Goal: Find specific page/section: Find specific page/section

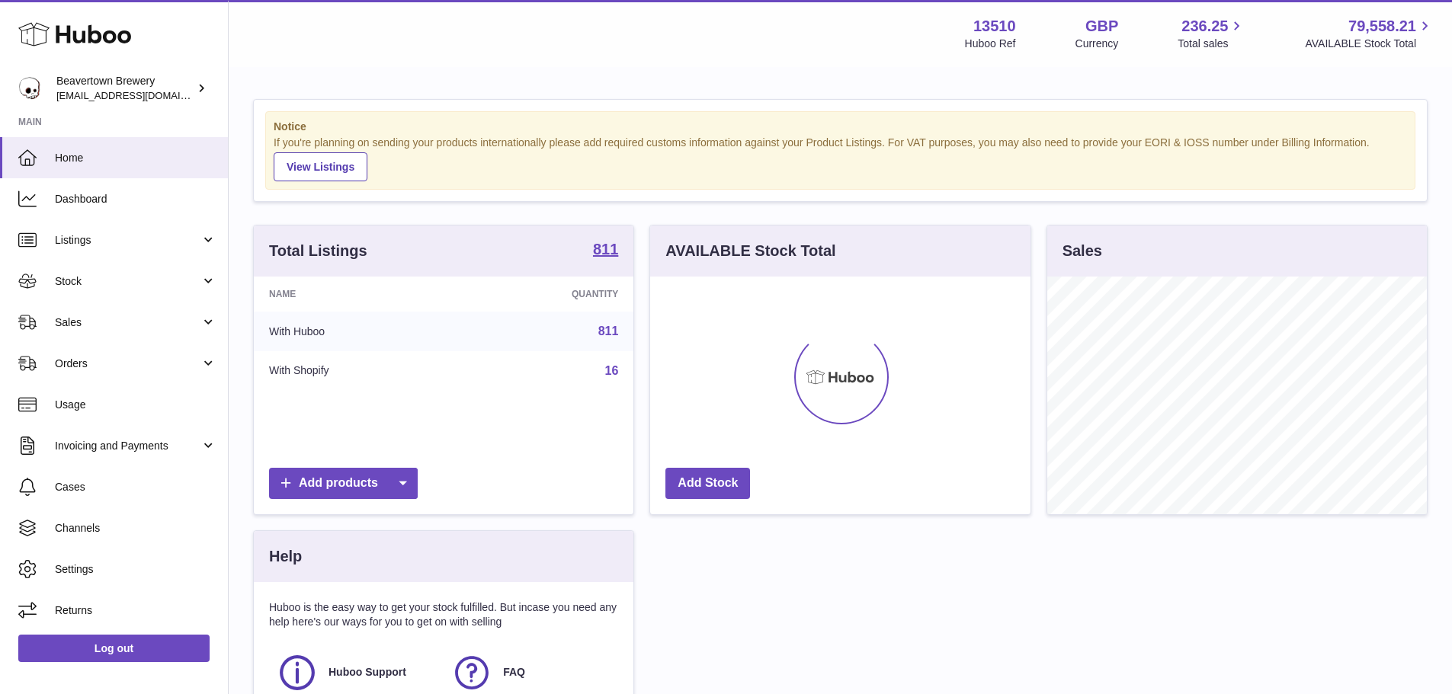
scroll to position [238, 380]
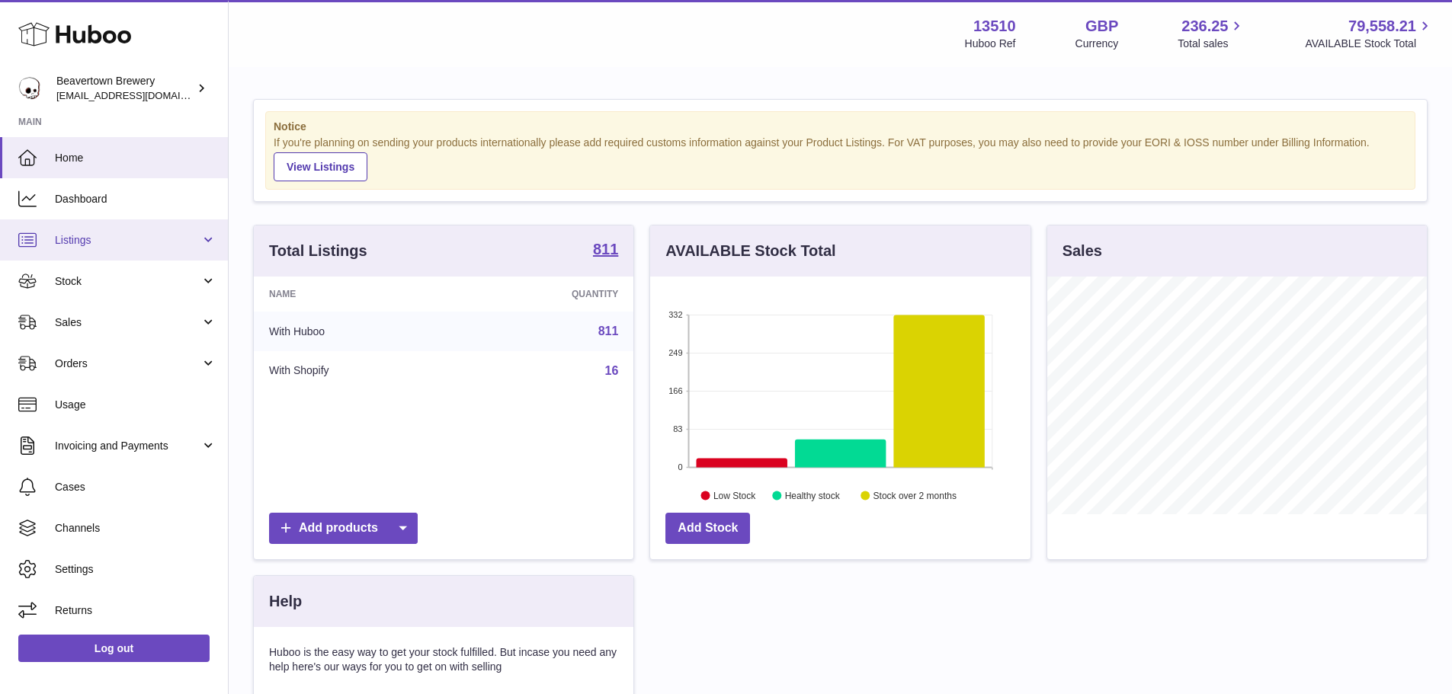
click at [196, 237] on span "Listings" at bounding box center [128, 240] width 146 height 14
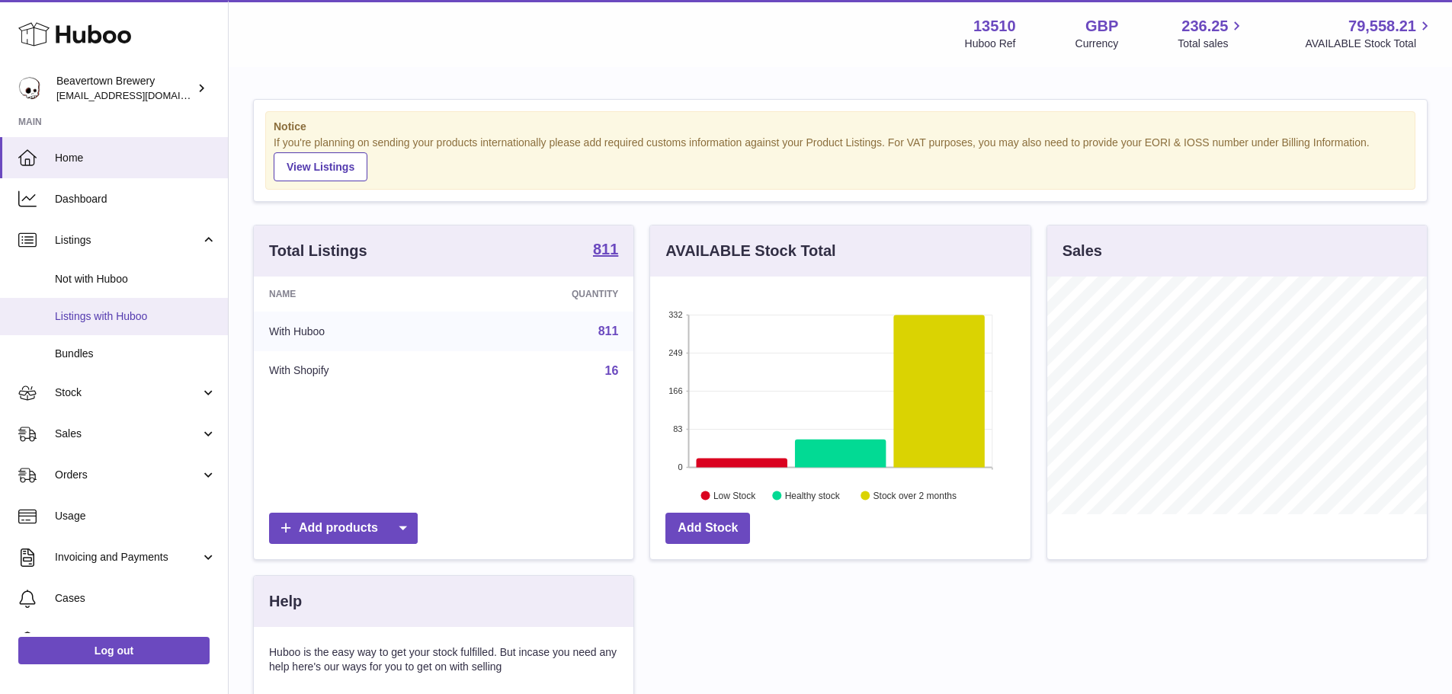
click at [153, 308] on link "Listings with Huboo" at bounding box center [114, 316] width 228 height 37
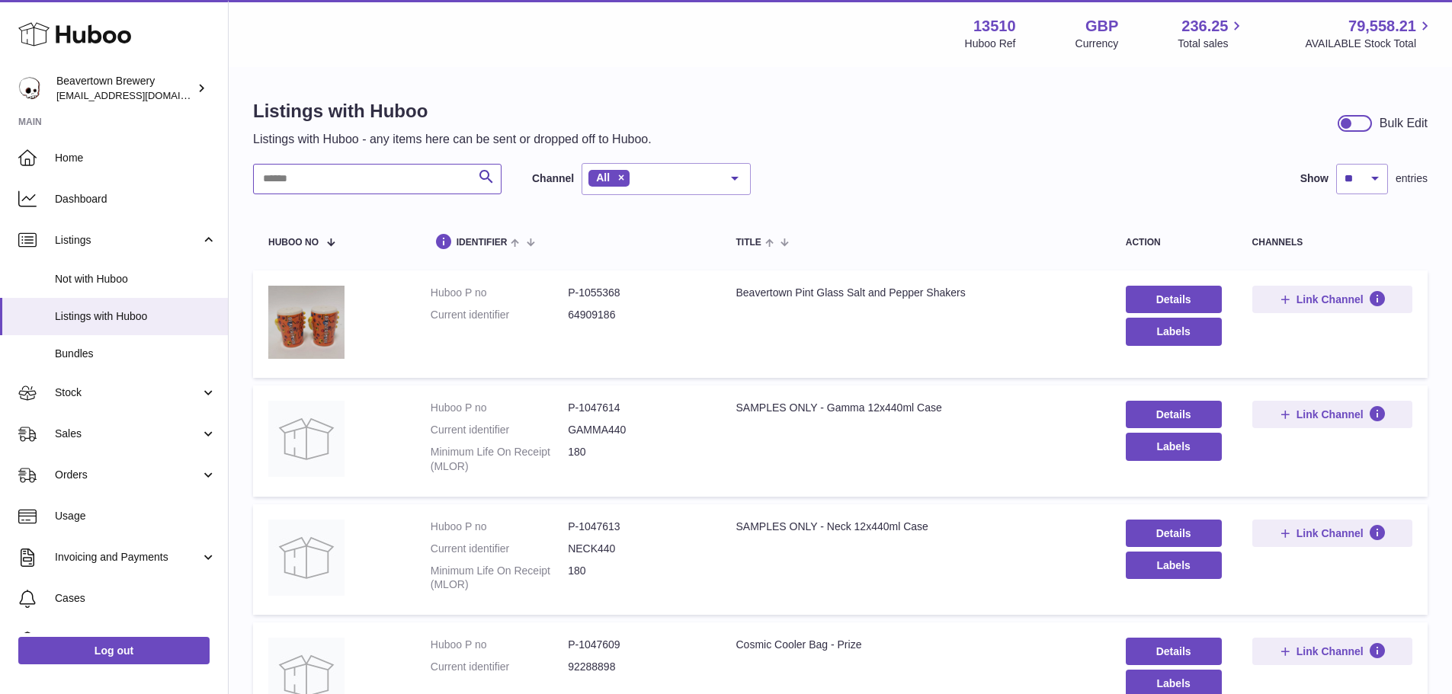
click at [431, 182] on input "text" at bounding box center [377, 179] width 249 height 30
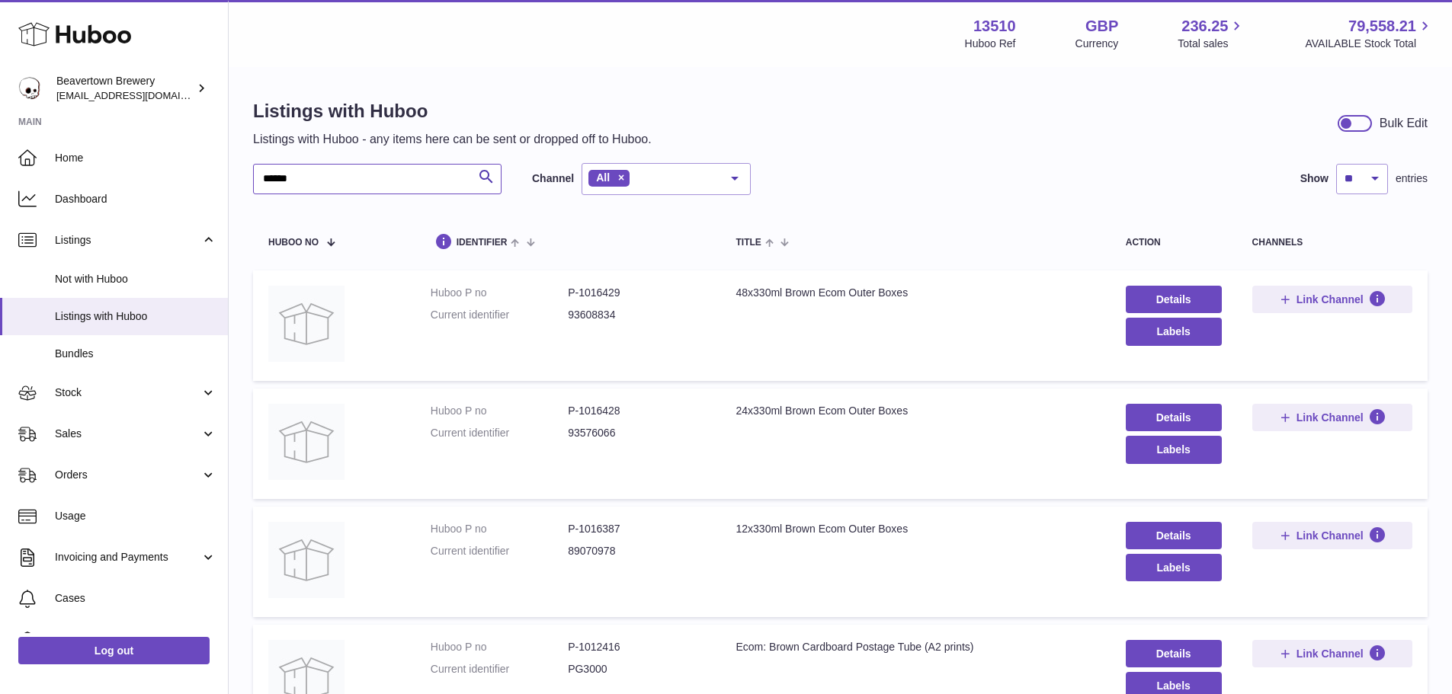
type input "*****"
click at [610, 407] on dd "P-1016428" at bounding box center [636, 411] width 137 height 14
copy dd "1016428"
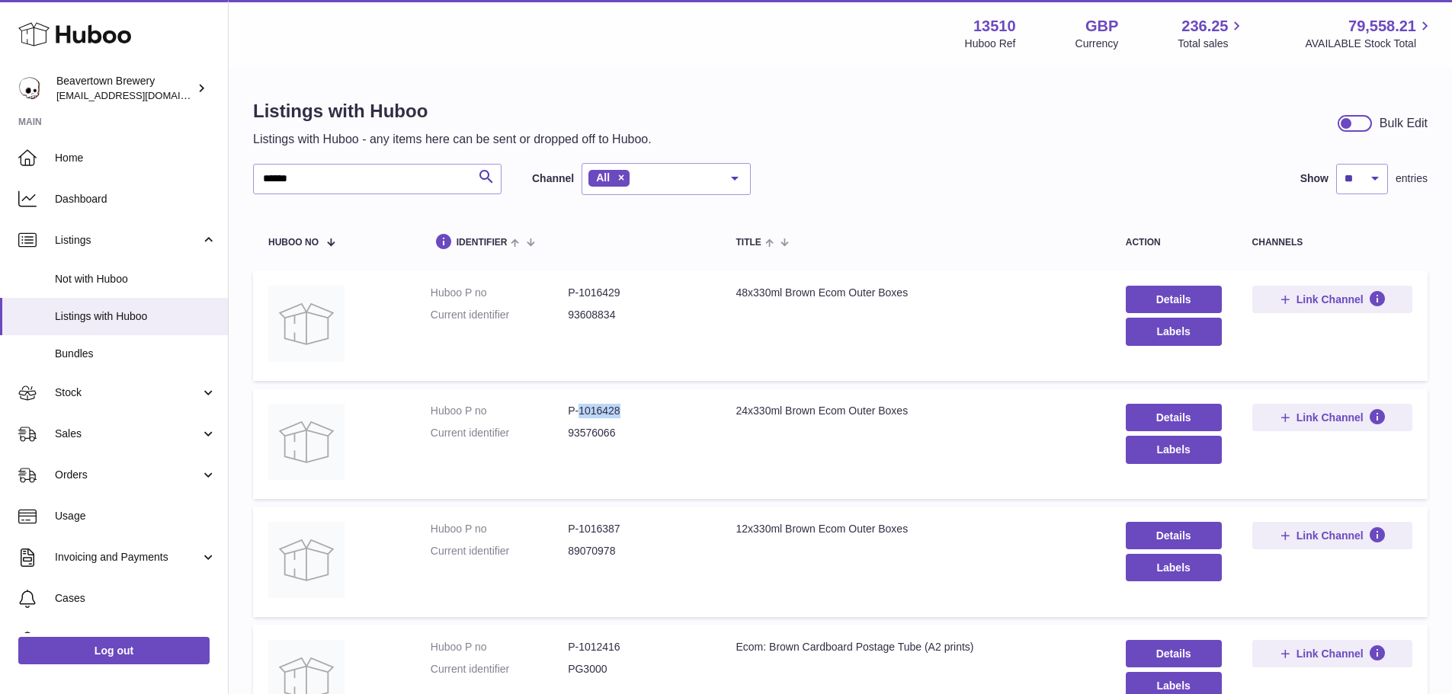
click at [605, 406] on dd "P-1016428" at bounding box center [636, 411] width 137 height 14
click at [604, 408] on dd "P-1016428" at bounding box center [636, 411] width 137 height 14
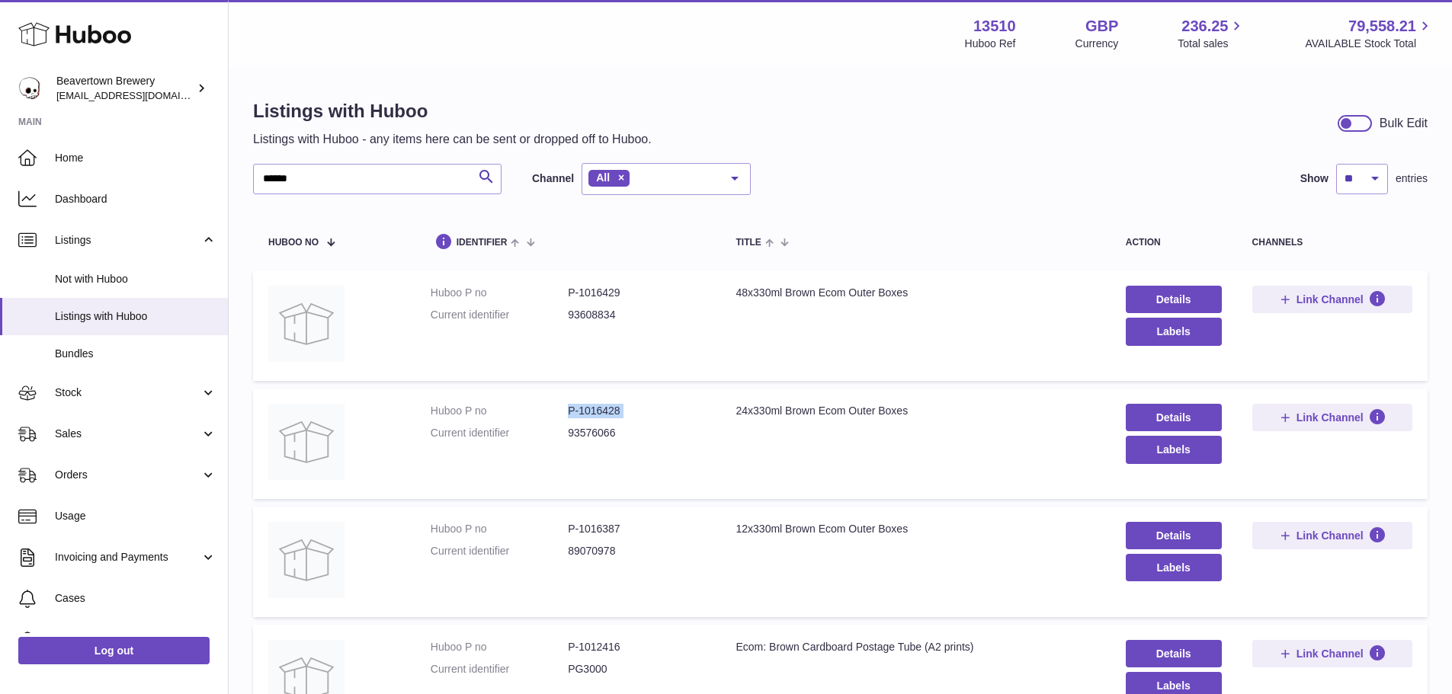
click at [604, 408] on dd "P-1016428" at bounding box center [636, 411] width 137 height 14
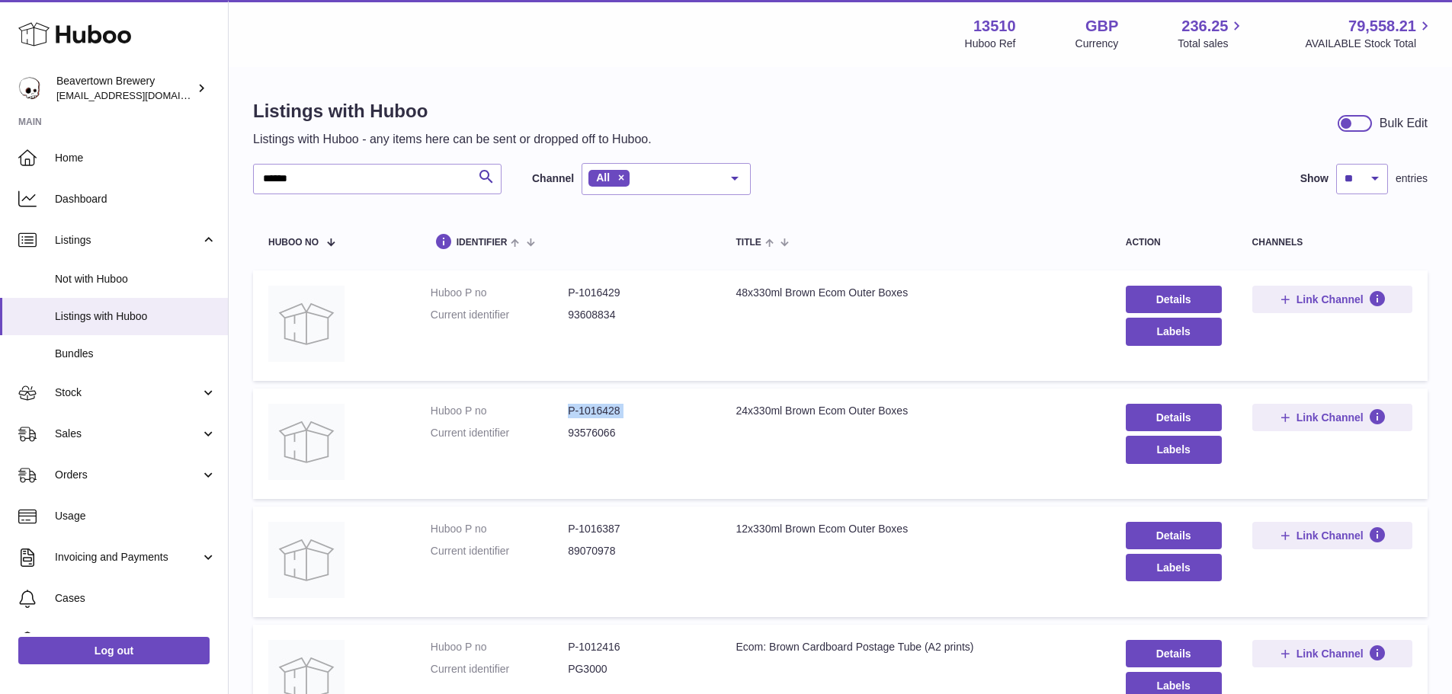
click at [604, 408] on dd "P-1016428" at bounding box center [636, 411] width 137 height 14
click at [604, 409] on dd "P-1016428" at bounding box center [636, 411] width 137 height 14
click at [585, 415] on dd "P-1016428" at bounding box center [636, 411] width 137 height 14
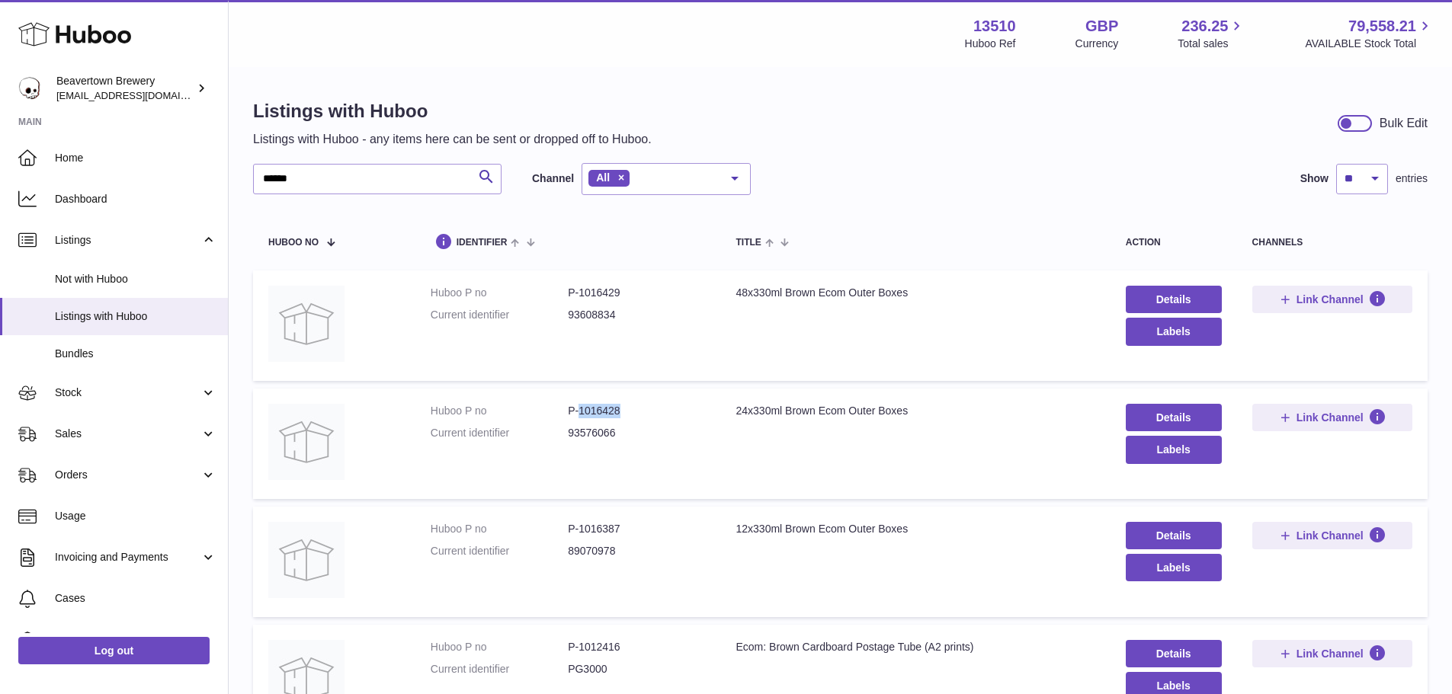
click at [586, 415] on dd "P-1016428" at bounding box center [636, 411] width 137 height 14
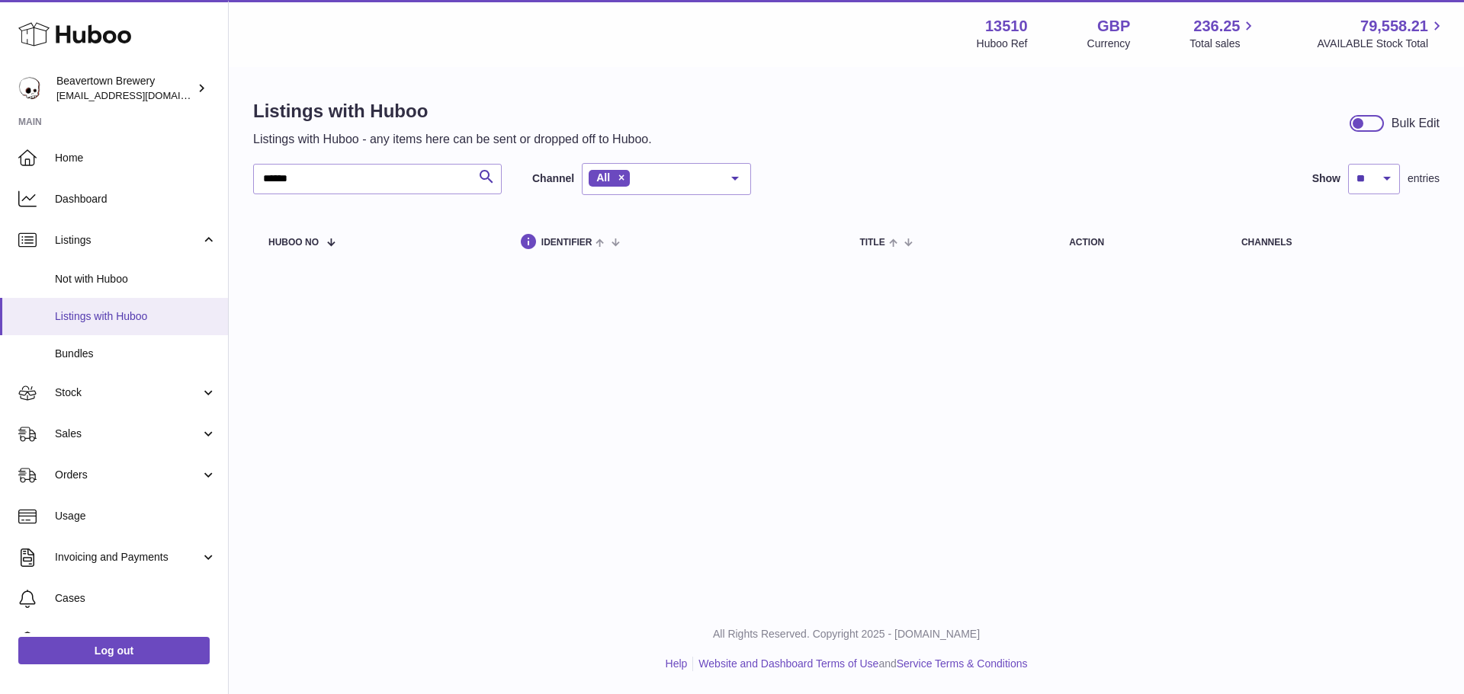
click at [82, 307] on link "Listings with Huboo" at bounding box center [114, 316] width 228 height 37
